Goal: Task Accomplishment & Management: Manage account settings

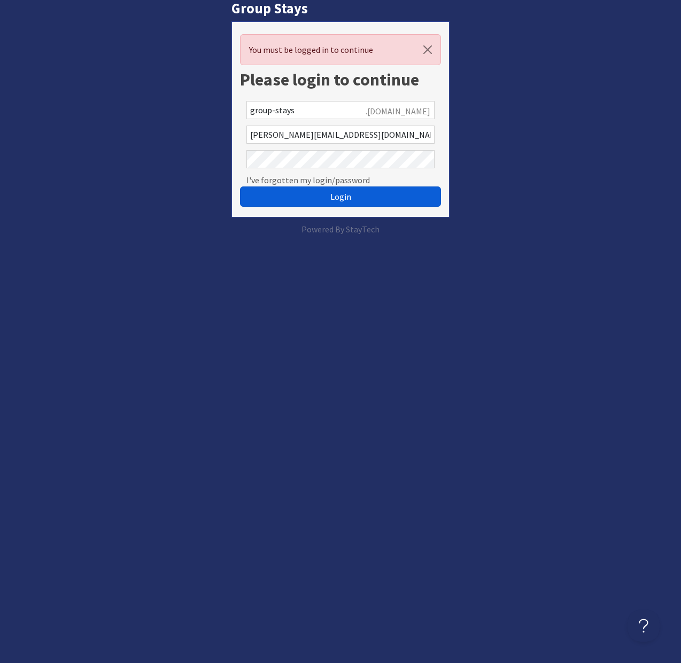
click at [322, 197] on button "Login" at bounding box center [341, 197] width 202 height 20
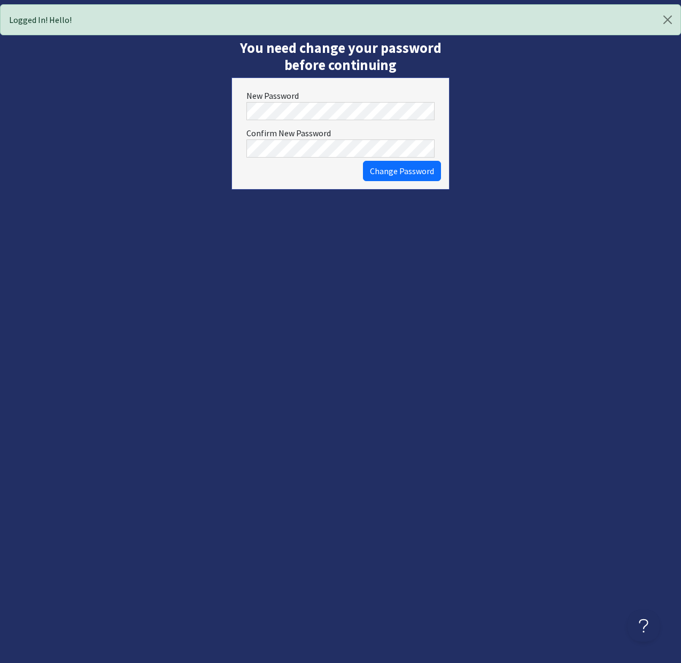
click at [363, 161] on button "Change Password" at bounding box center [402, 171] width 78 height 20
